Goal: Task Accomplishment & Management: Manage account settings

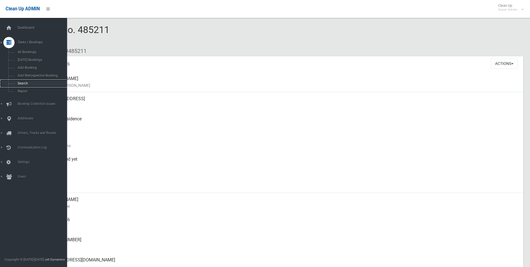
click at [24, 82] on span "Search" at bounding box center [41, 83] width 51 height 4
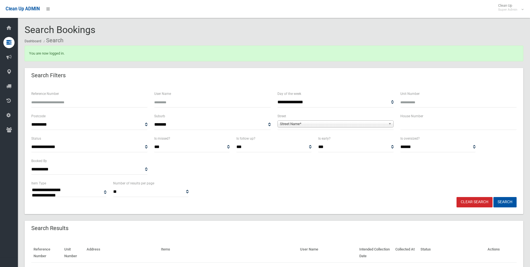
select select
click at [81, 99] on input "Reference Number" at bounding box center [89, 102] width 116 height 10
type input "******"
click at [494, 197] on button "Search" at bounding box center [505, 202] width 23 height 10
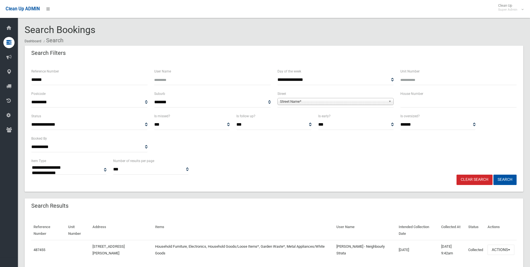
select select
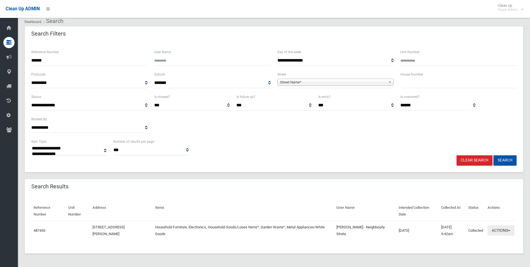
click at [503, 228] on button "Actions" at bounding box center [501, 230] width 27 height 10
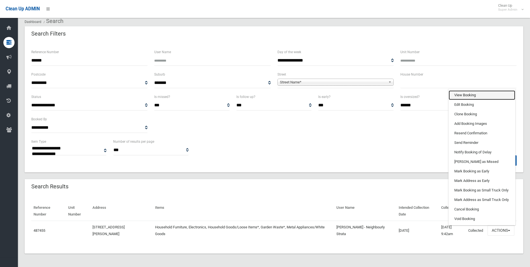
click at [466, 95] on link "View Booking" at bounding box center [482, 95] width 67 height 10
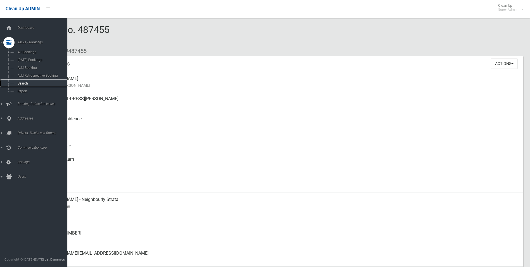
click at [23, 82] on span "Search" at bounding box center [41, 83] width 51 height 4
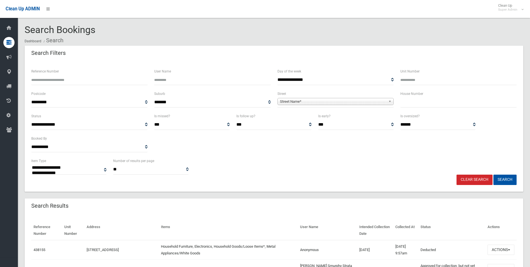
select select
click at [61, 80] on input "Reference Number" at bounding box center [89, 80] width 116 height 10
type input "******"
click at [494, 174] on button "Search" at bounding box center [505, 179] width 23 height 10
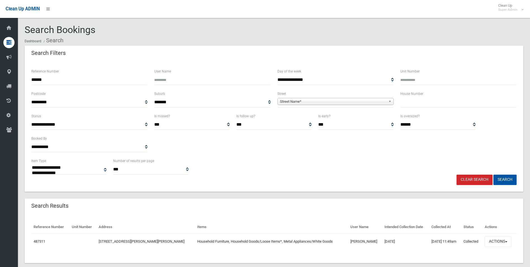
select select
drag, startPoint x: 495, startPoint y: 242, endPoint x: 493, endPoint y: 235, distance: 6.3
click at [495, 241] on button "Actions" at bounding box center [498, 241] width 27 height 10
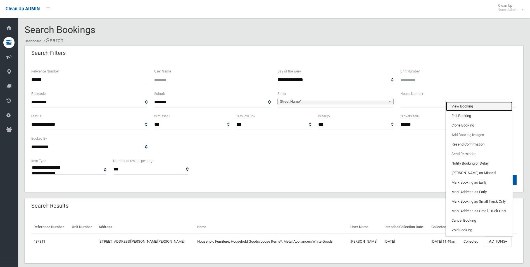
click at [460, 105] on link "View Booking" at bounding box center [479, 106] width 67 height 10
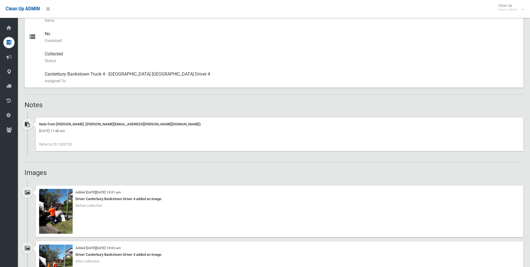
scroll to position [140, 0]
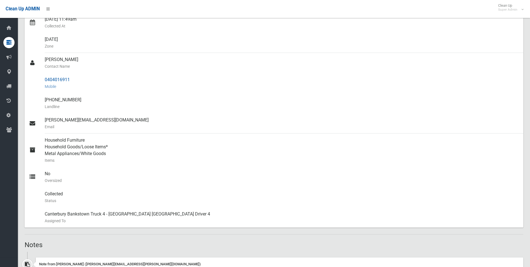
drag, startPoint x: 45, startPoint y: 78, endPoint x: 72, endPoint y: 80, distance: 26.6
click at [72, 80] on div "0404016911 Mobile" at bounding box center [282, 83] width 474 height 20
drag, startPoint x: 72, startPoint y: 80, endPoint x: 62, endPoint y: 79, distance: 9.5
copy div "0404016911"
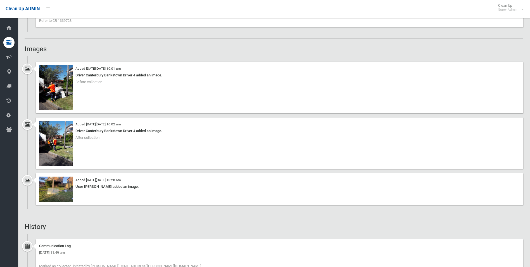
scroll to position [419, 0]
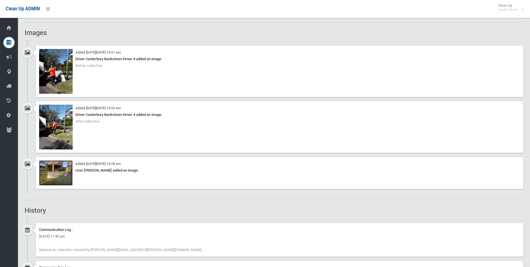
click at [63, 179] on img at bounding box center [56, 172] width 34 height 25
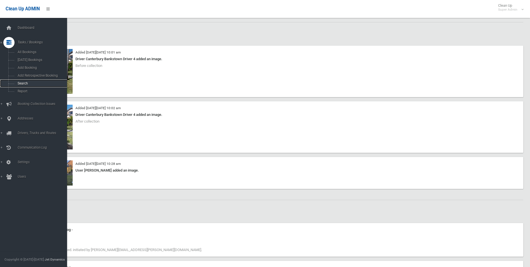
click at [21, 82] on span "Search" at bounding box center [41, 83] width 51 height 4
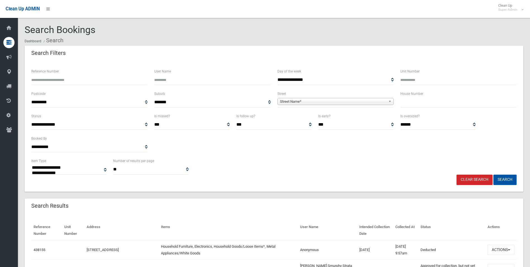
select select
click at [82, 79] on input "Reference Number" at bounding box center [89, 80] width 116 height 10
type input "******"
click at [494, 174] on button "Search" at bounding box center [505, 179] width 23 height 10
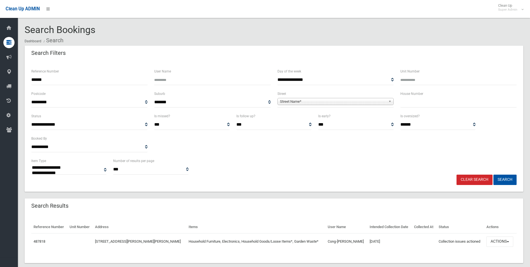
select select
click at [496, 241] on button "Actions" at bounding box center [500, 241] width 27 height 10
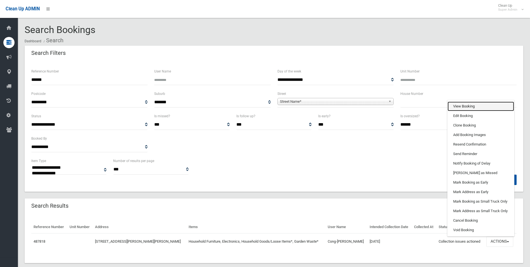
click at [456, 106] on link "View Booking" at bounding box center [481, 106] width 67 height 10
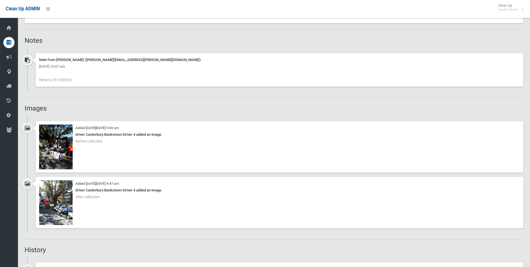
scroll to position [419, 0]
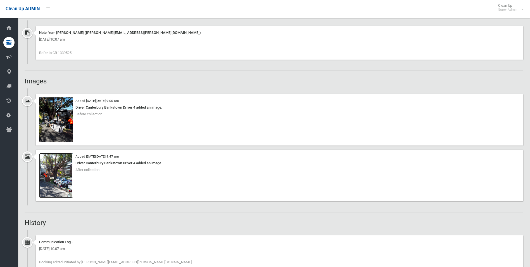
click at [66, 179] on img at bounding box center [56, 175] width 34 height 45
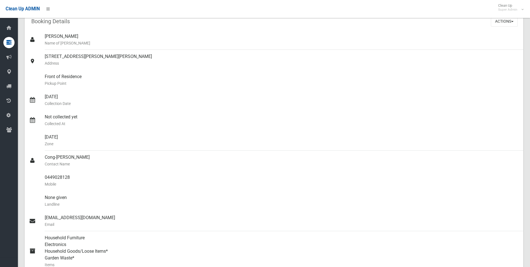
scroll to position [0, 0]
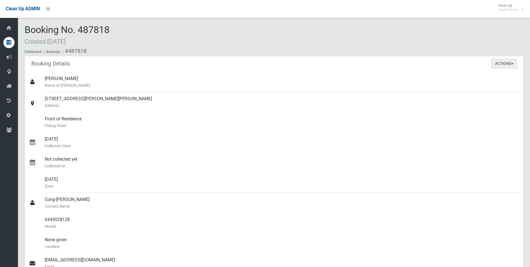
click at [496, 63] on button "Actions" at bounding box center [504, 63] width 27 height 10
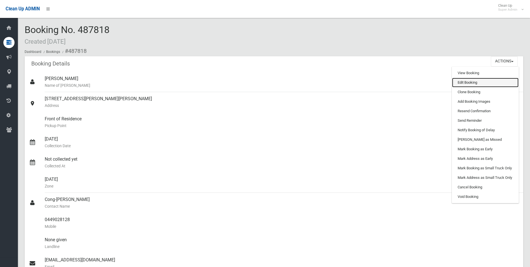
click at [465, 80] on link "Edit Booking" at bounding box center [485, 83] width 67 height 10
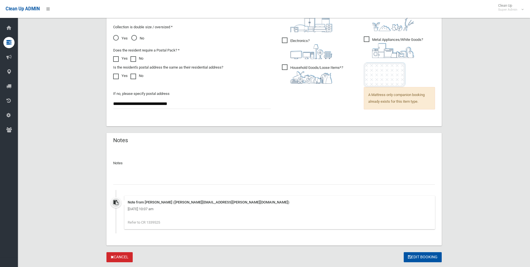
scroll to position [425, 0]
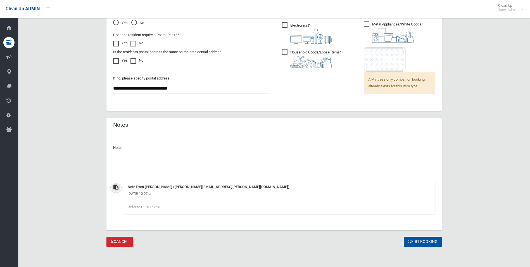
click at [181, 161] on input "text" at bounding box center [274, 164] width 322 height 10
type input "**********"
click at [414, 240] on button "Edit Booking" at bounding box center [423, 241] width 38 height 10
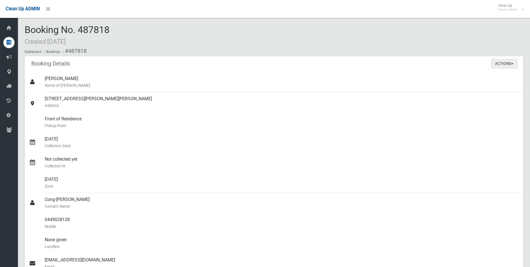
drag, startPoint x: 501, startPoint y: 64, endPoint x: 496, endPoint y: 68, distance: 5.6
click at [501, 64] on button "Actions" at bounding box center [504, 63] width 27 height 10
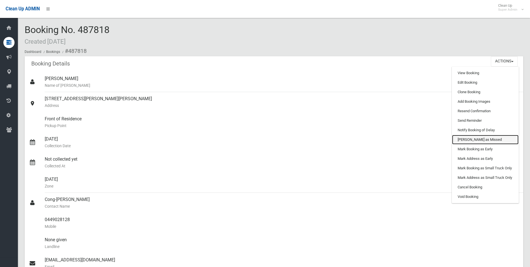
drag, startPoint x: 467, startPoint y: 141, endPoint x: 291, endPoint y: 23, distance: 211.7
click at [467, 141] on link "[PERSON_NAME] as Missed" at bounding box center [485, 140] width 67 height 10
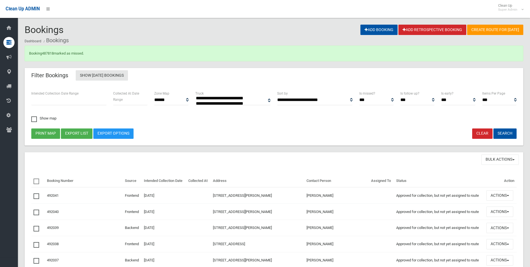
select select
